Goal: Transaction & Acquisition: Obtain resource

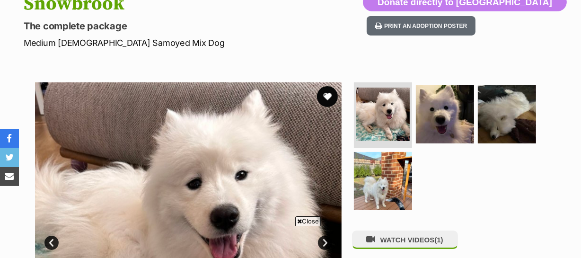
scroll to position [129, 0]
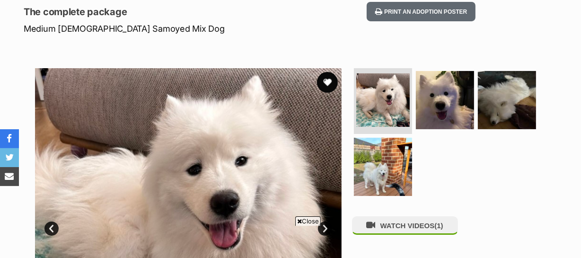
click at [325, 79] on button "favourite" at bounding box center [327, 82] width 21 height 21
